Goal: Task Accomplishment & Management: Manage account settings

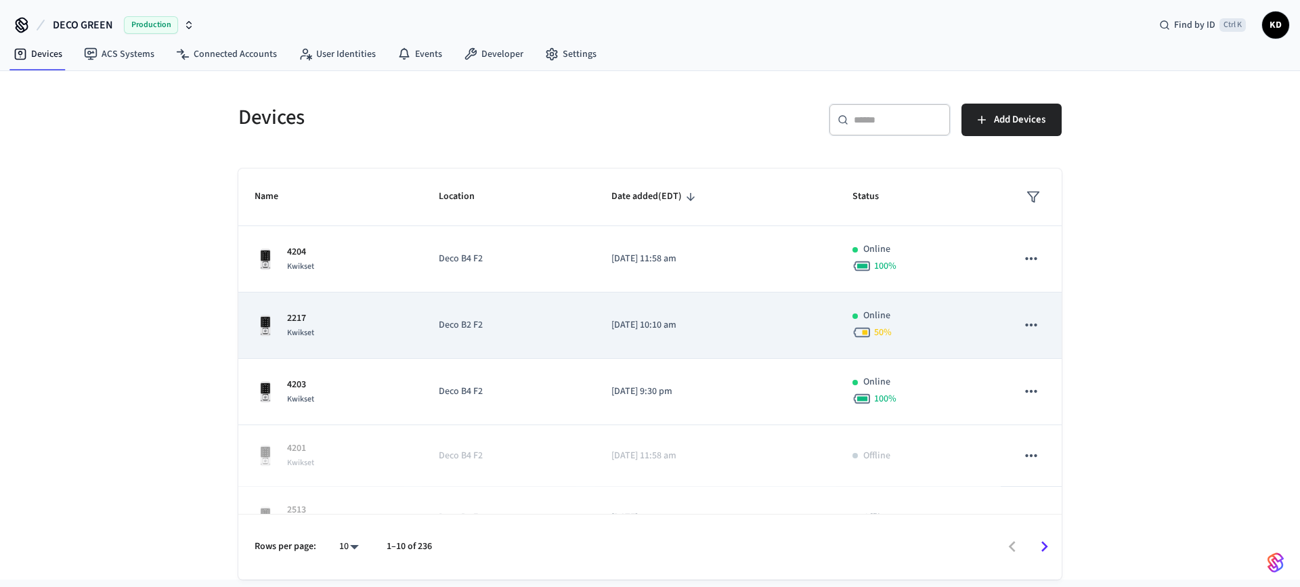
click at [326, 335] on div "2217 Kwikset" at bounding box center [331, 325] width 152 height 28
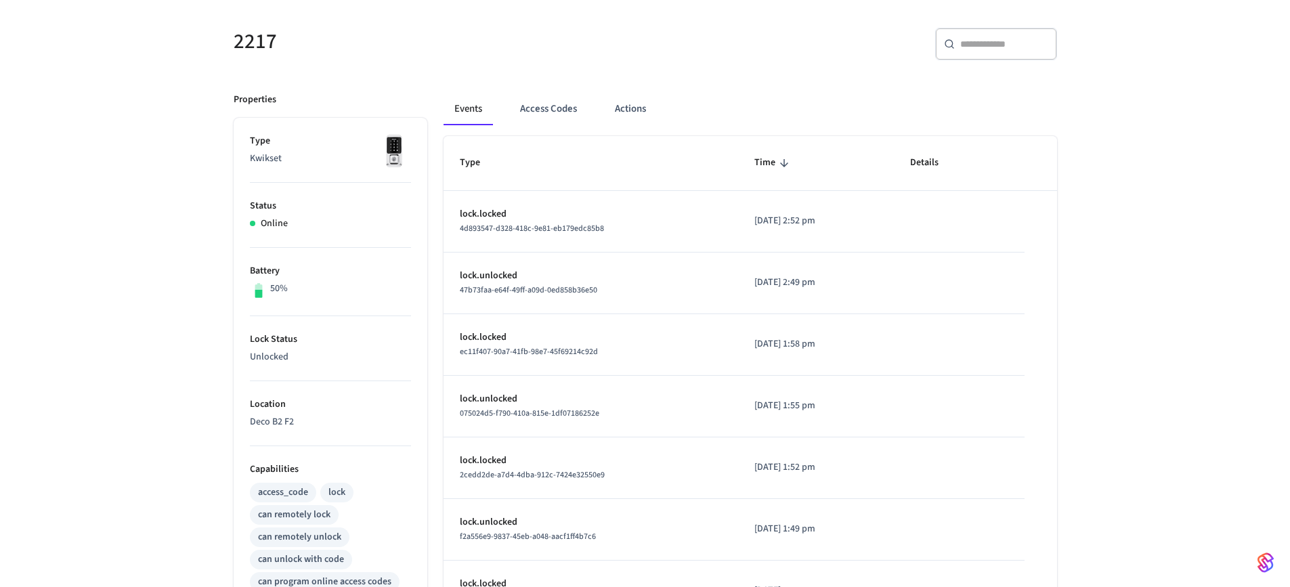
scroll to position [135, 0]
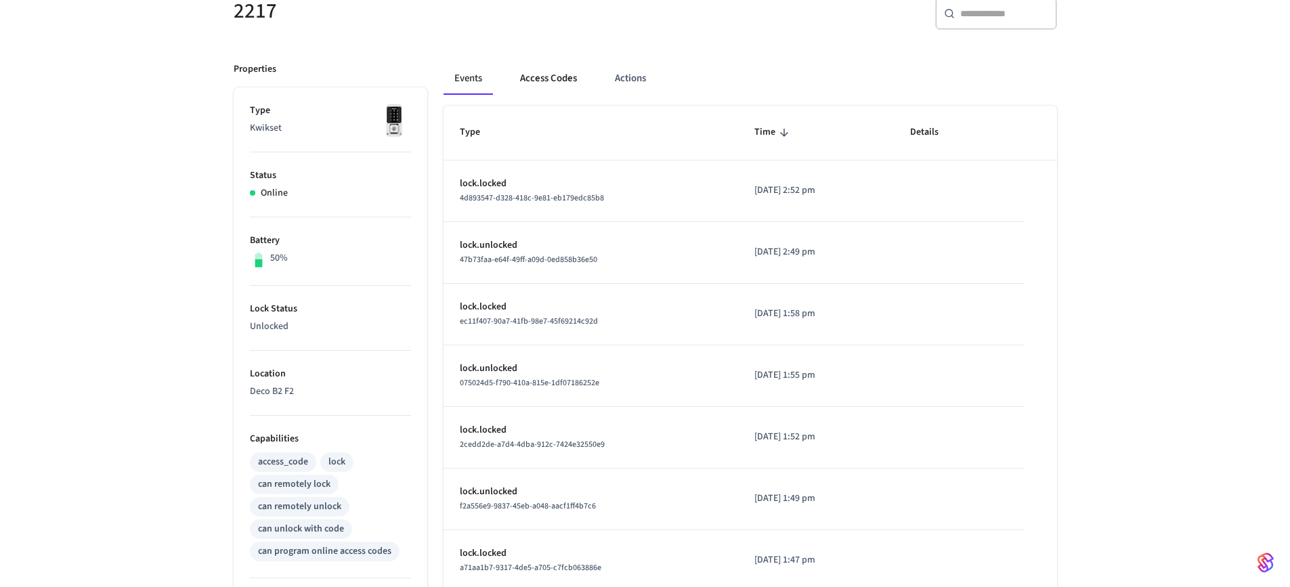
click at [557, 81] on button "Access Codes" at bounding box center [548, 78] width 79 height 32
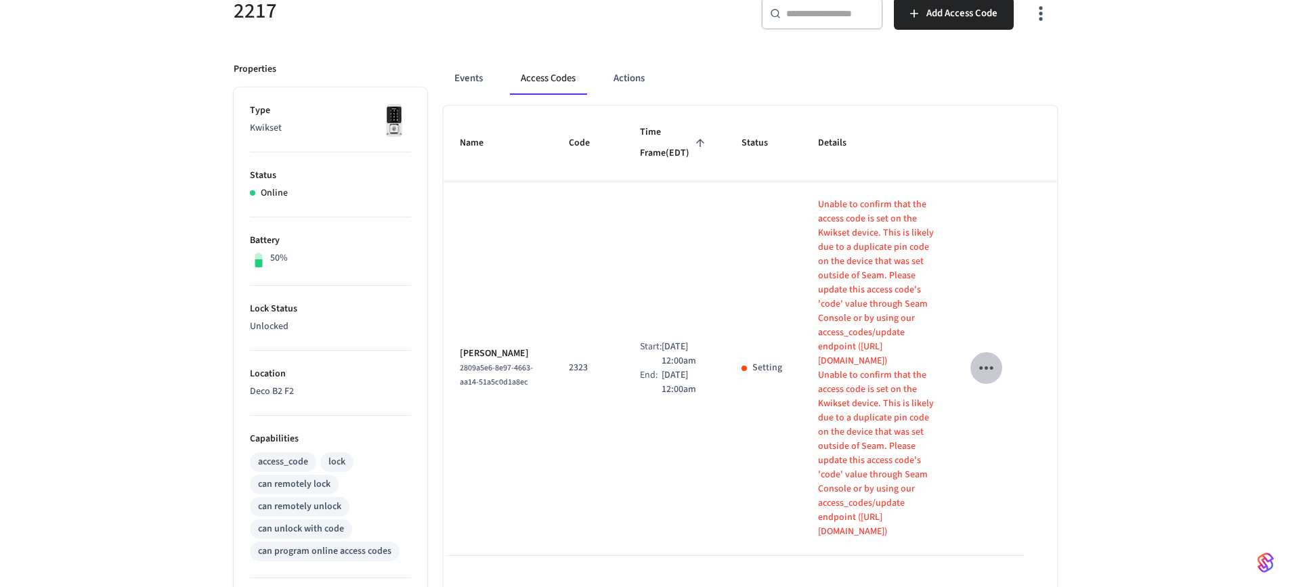
click at [990, 366] on icon "sticky table" at bounding box center [986, 367] width 14 height 3
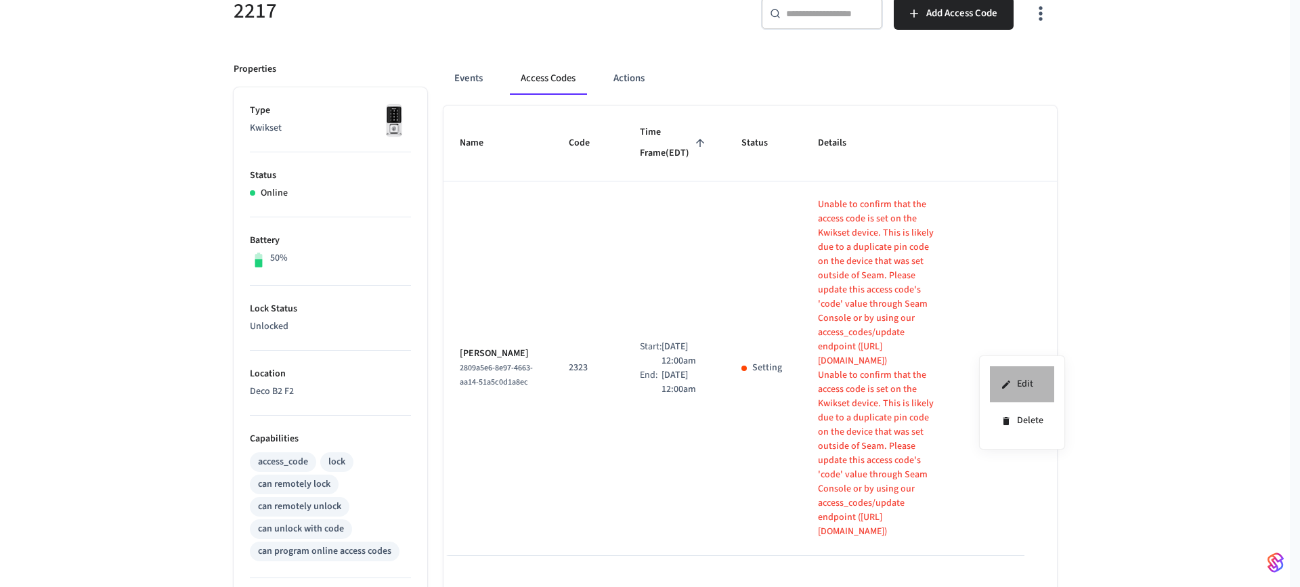
click at [1013, 389] on li "Edit" at bounding box center [1022, 384] width 64 height 37
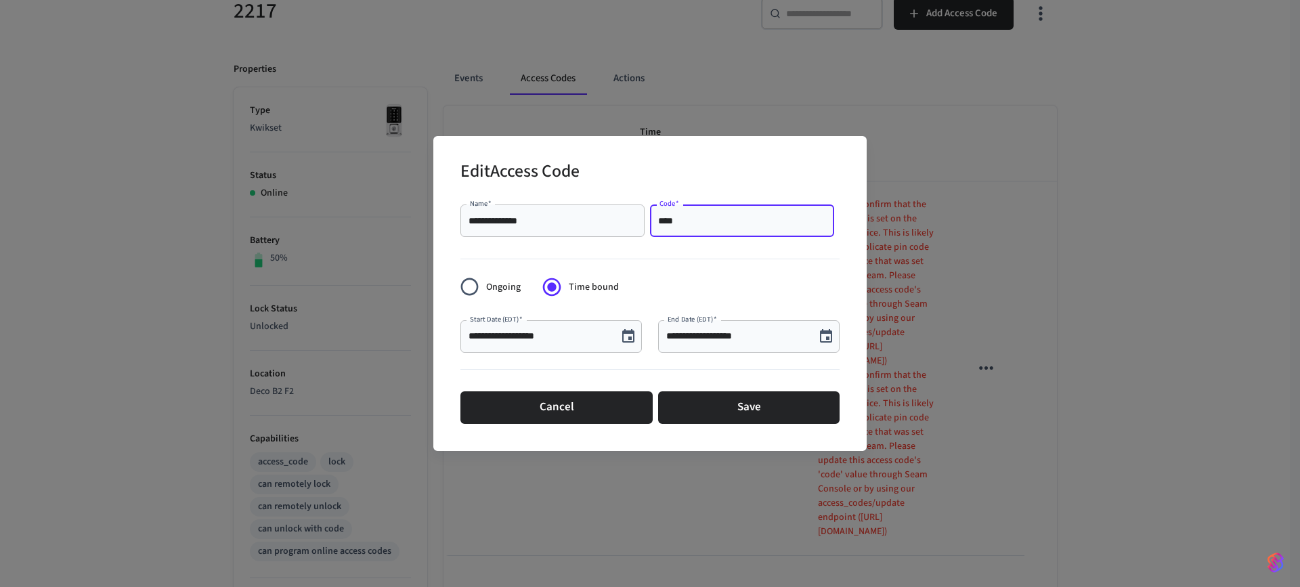
click at [713, 216] on input "****" at bounding box center [742, 221] width 168 height 14
type input "******"
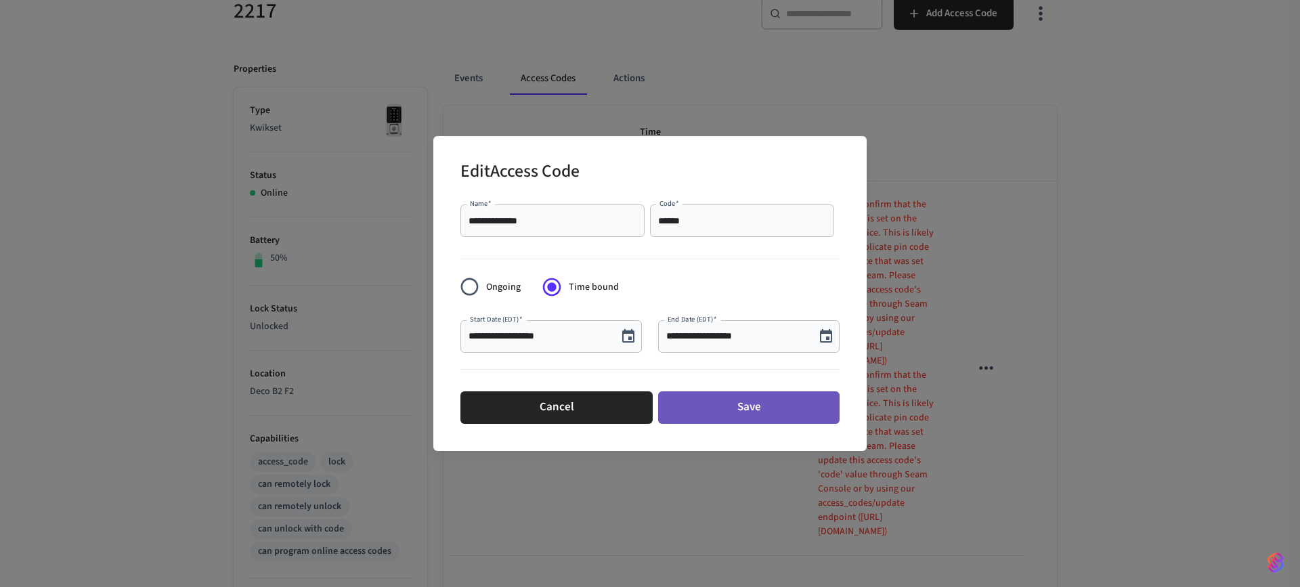
click at [734, 403] on button "Save" at bounding box center [748, 407] width 181 height 32
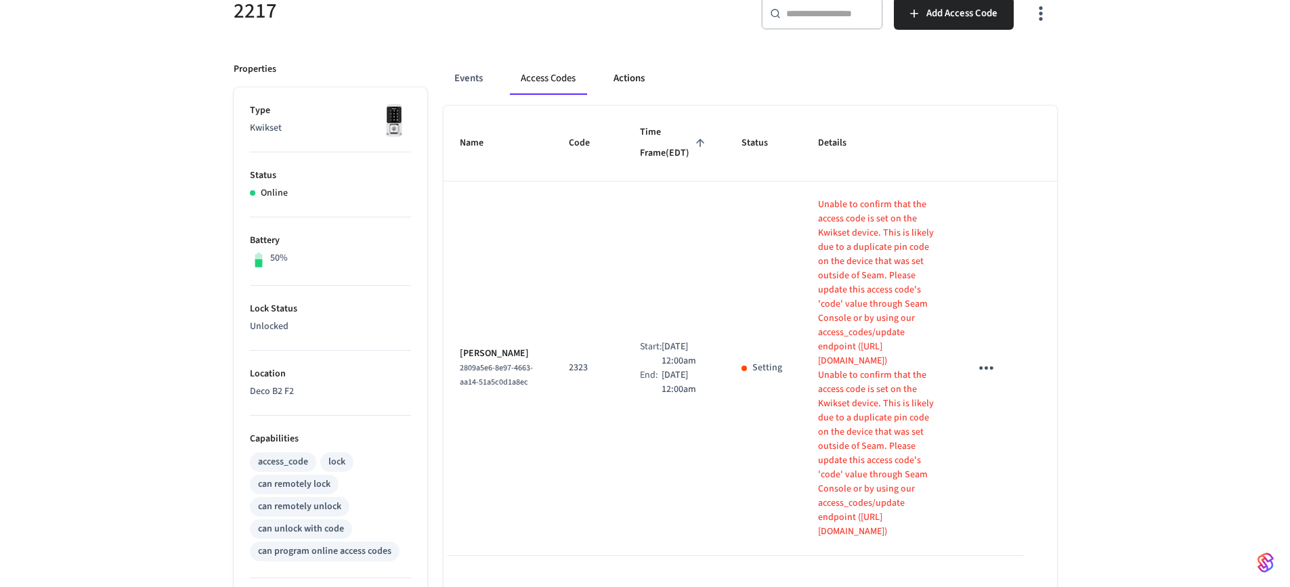
click at [625, 83] on button "Actions" at bounding box center [628, 78] width 53 height 32
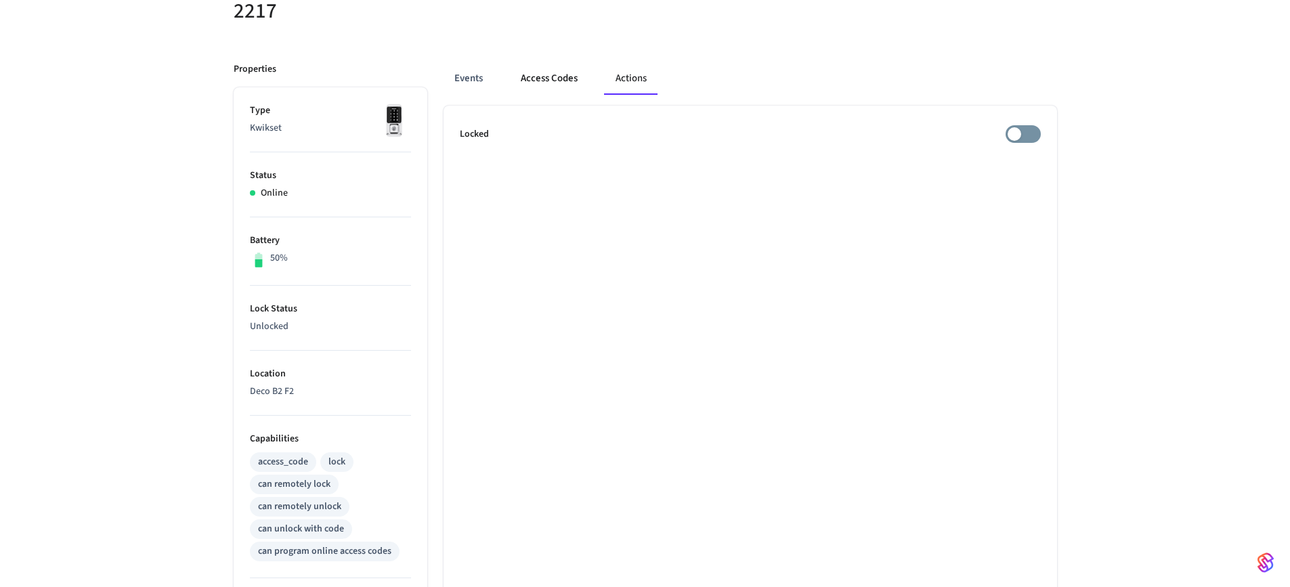
click at [552, 72] on button "Access Codes" at bounding box center [549, 78] width 79 height 32
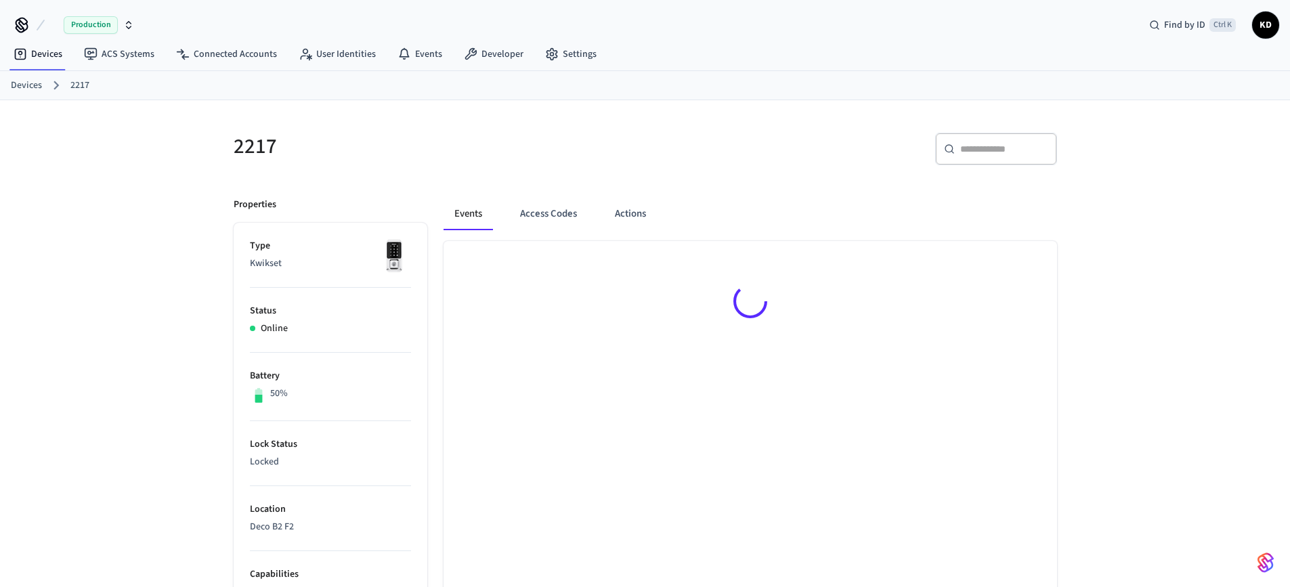
scroll to position [135, 0]
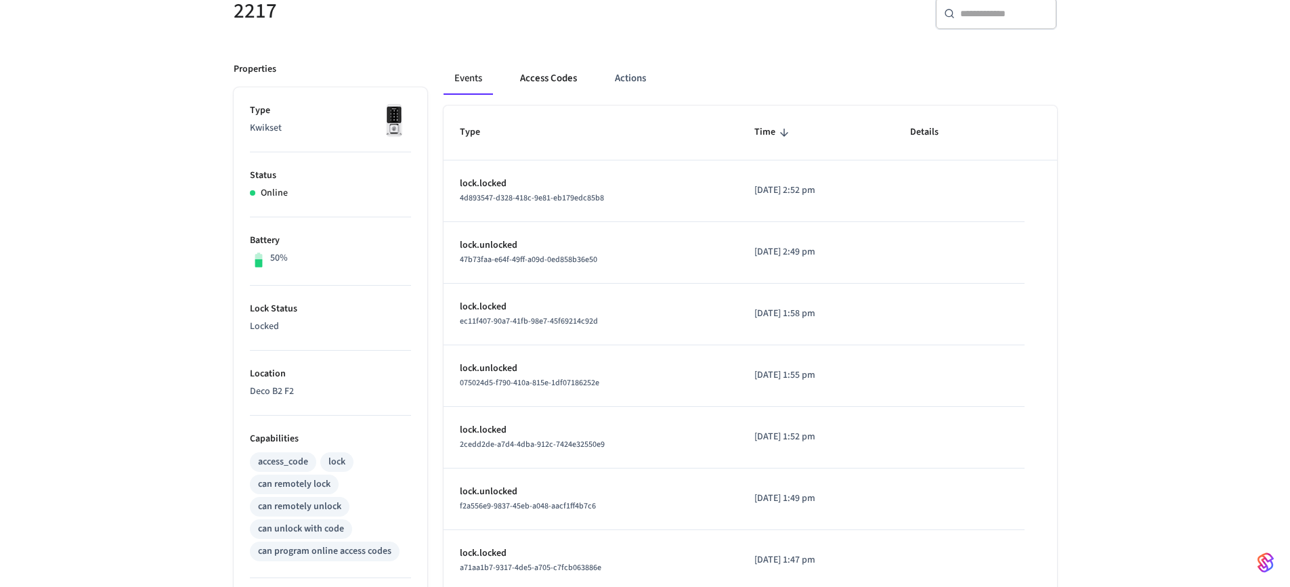
click at [537, 80] on button "Access Codes" at bounding box center [548, 78] width 79 height 32
